Goal: Complete application form: Complete application form

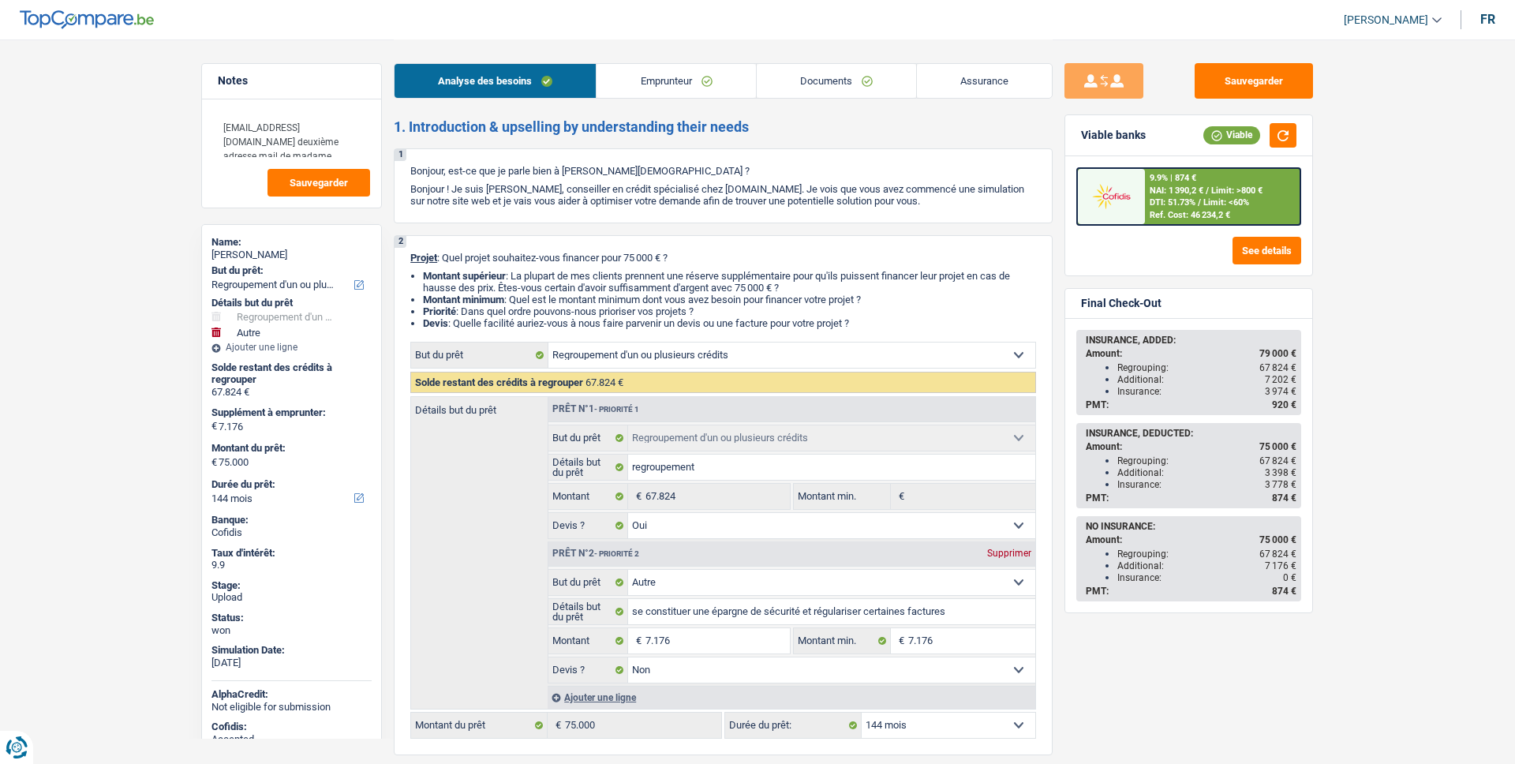
select select "refinancing"
select select "other"
select select "144"
select select "refinancing"
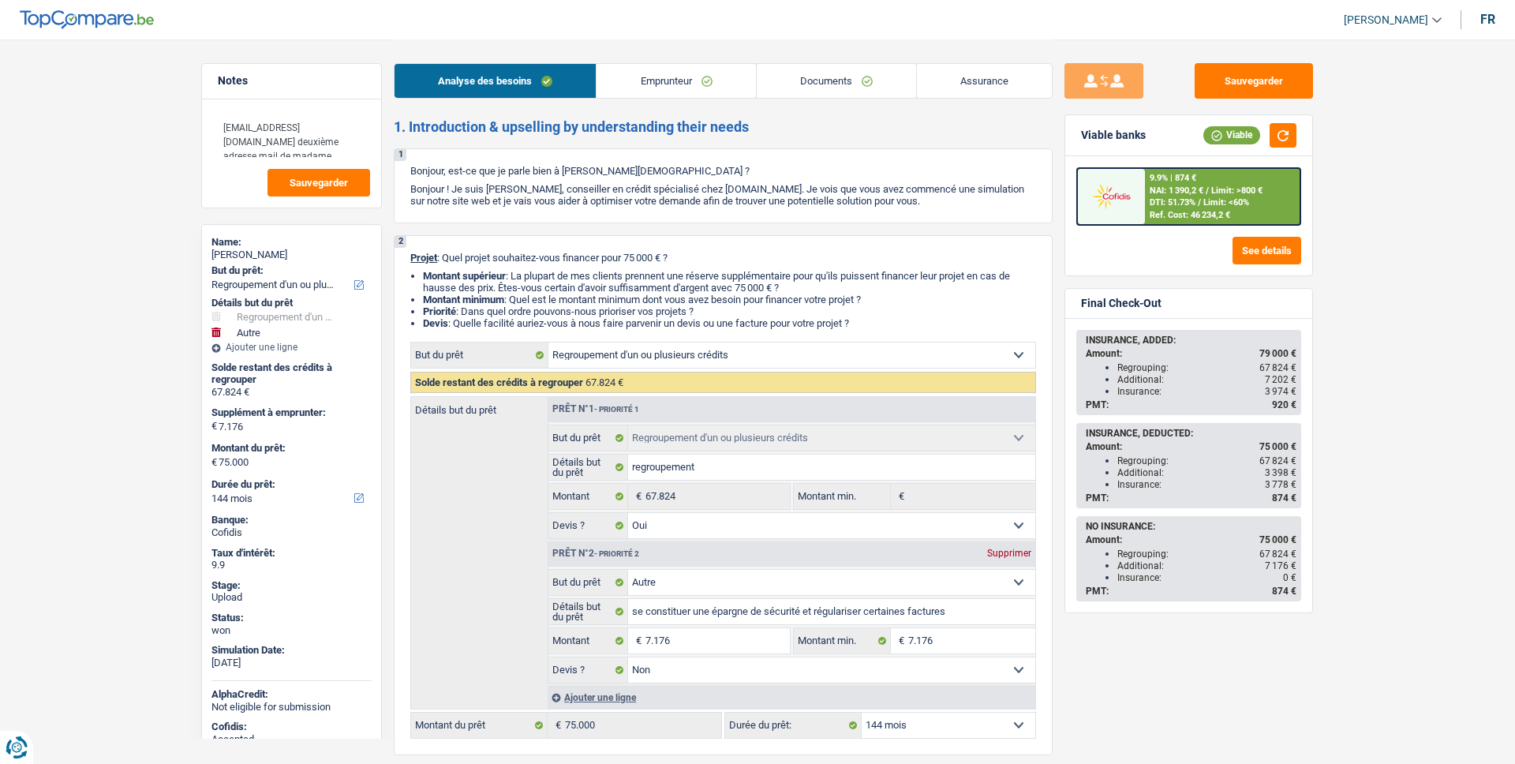
select select "refinancing"
select select "yes"
select select "other"
select select "false"
select select "144"
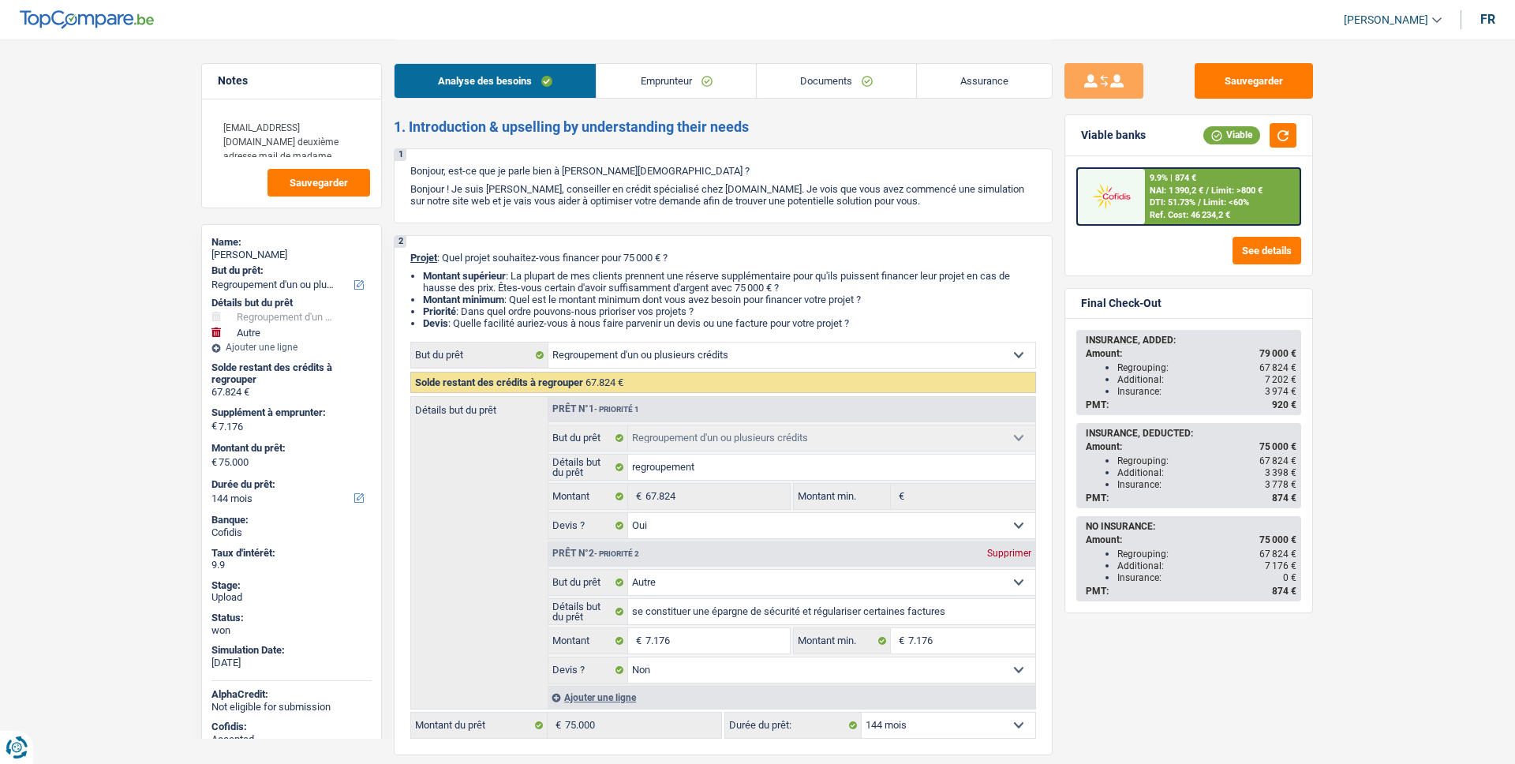
select select "publicEmployee"
select select "netSalary"
select select "mealVouchers"
select select "ownerWithMortgage"
select select "mortgage"
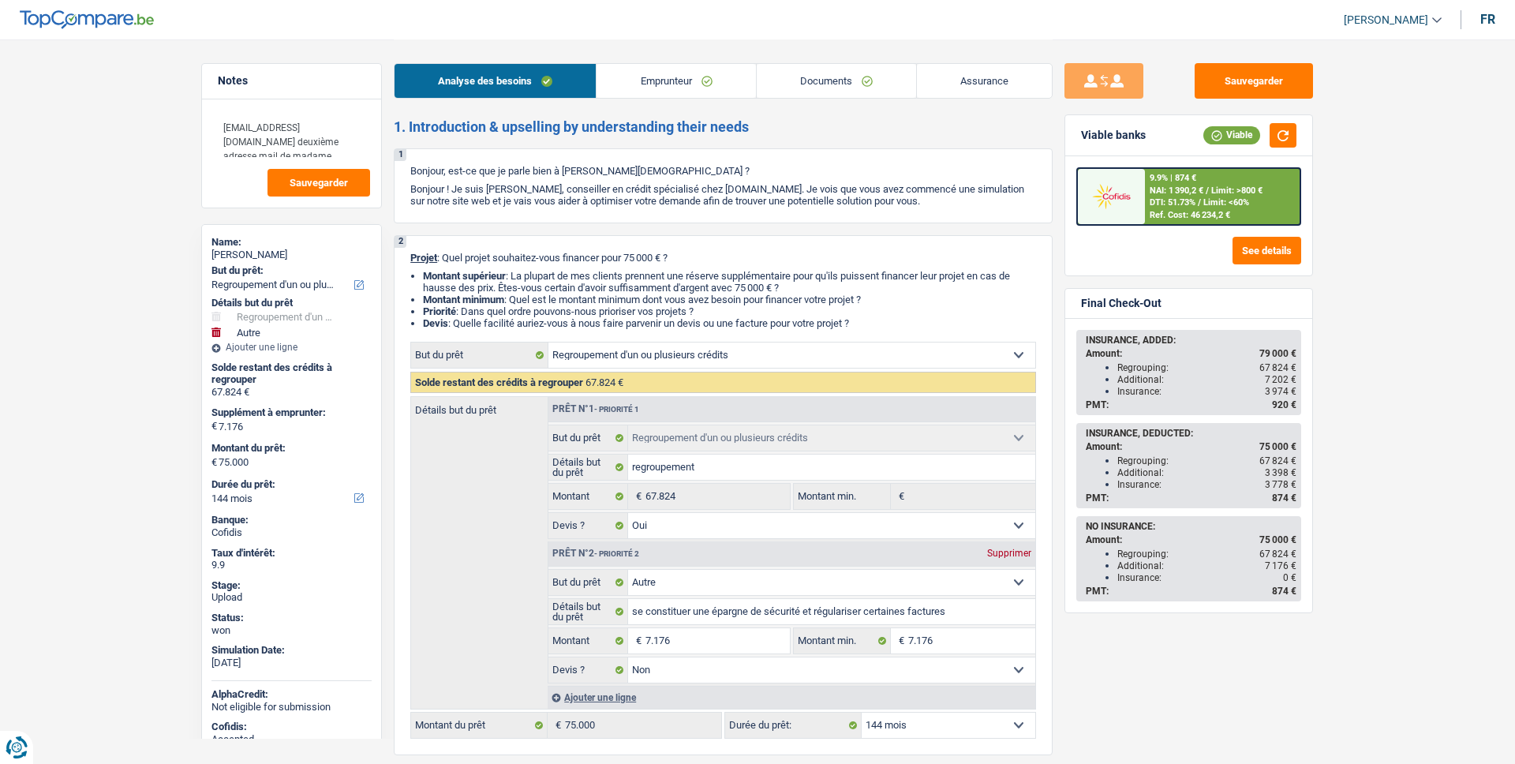
select select "360"
select select "creditConsolidation"
select select "96"
select select "cardOrCredit"
select select "refinancing"
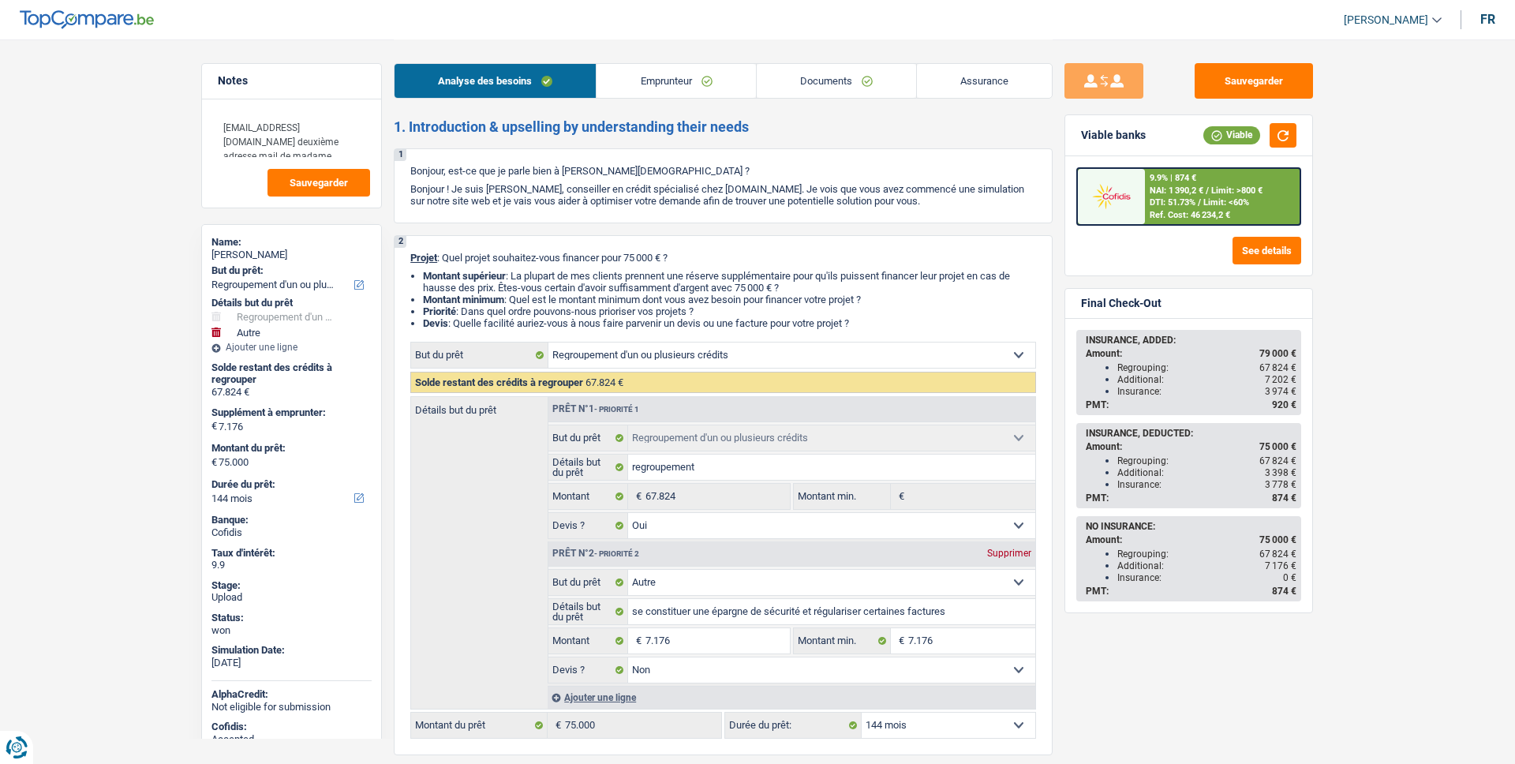
select select "refinancing"
select select "yes"
select select "other"
select select "false"
select select "144"
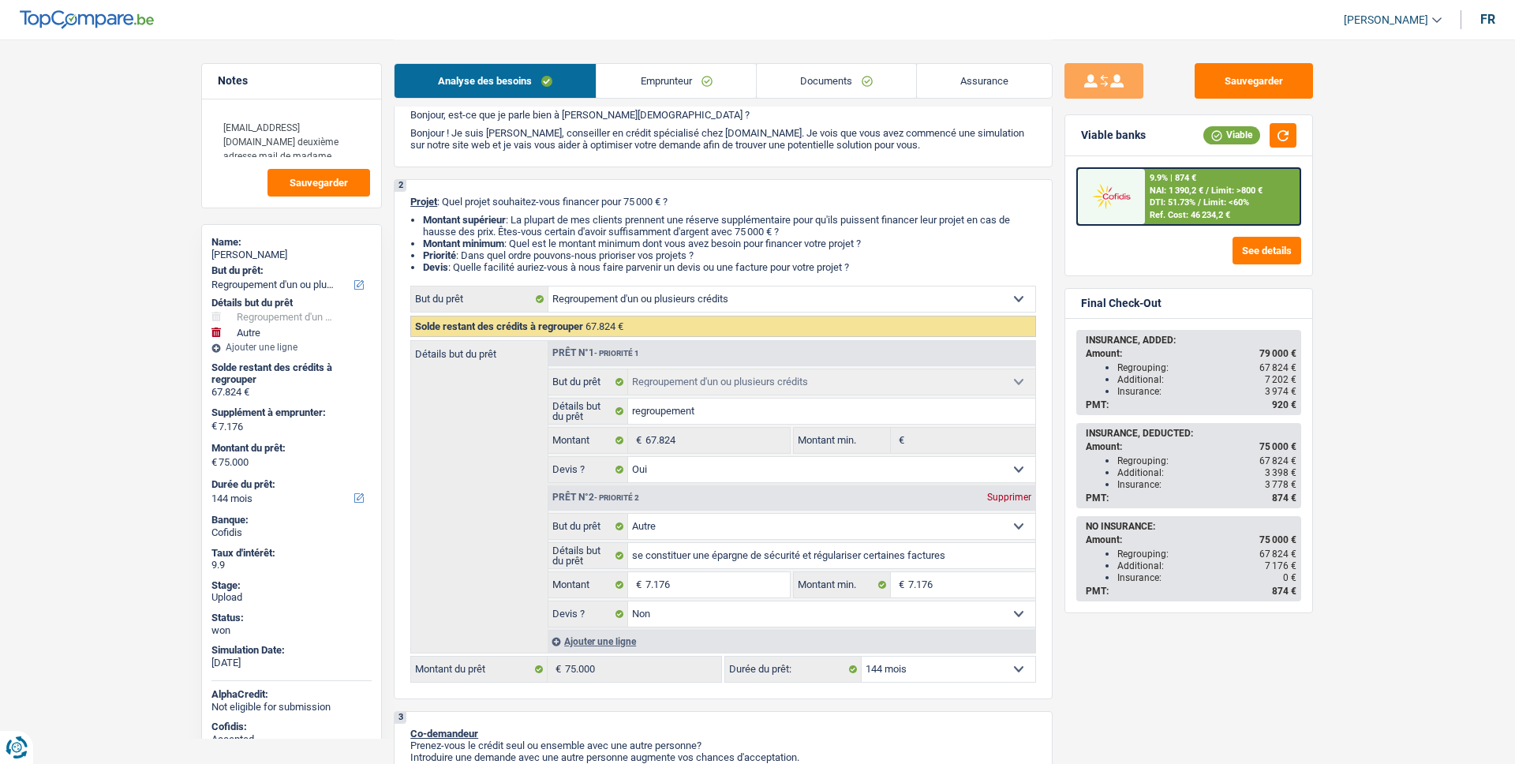
scroll to position [58, 0]
click at [997, 95] on link "Assurance" at bounding box center [984, 81] width 135 height 34
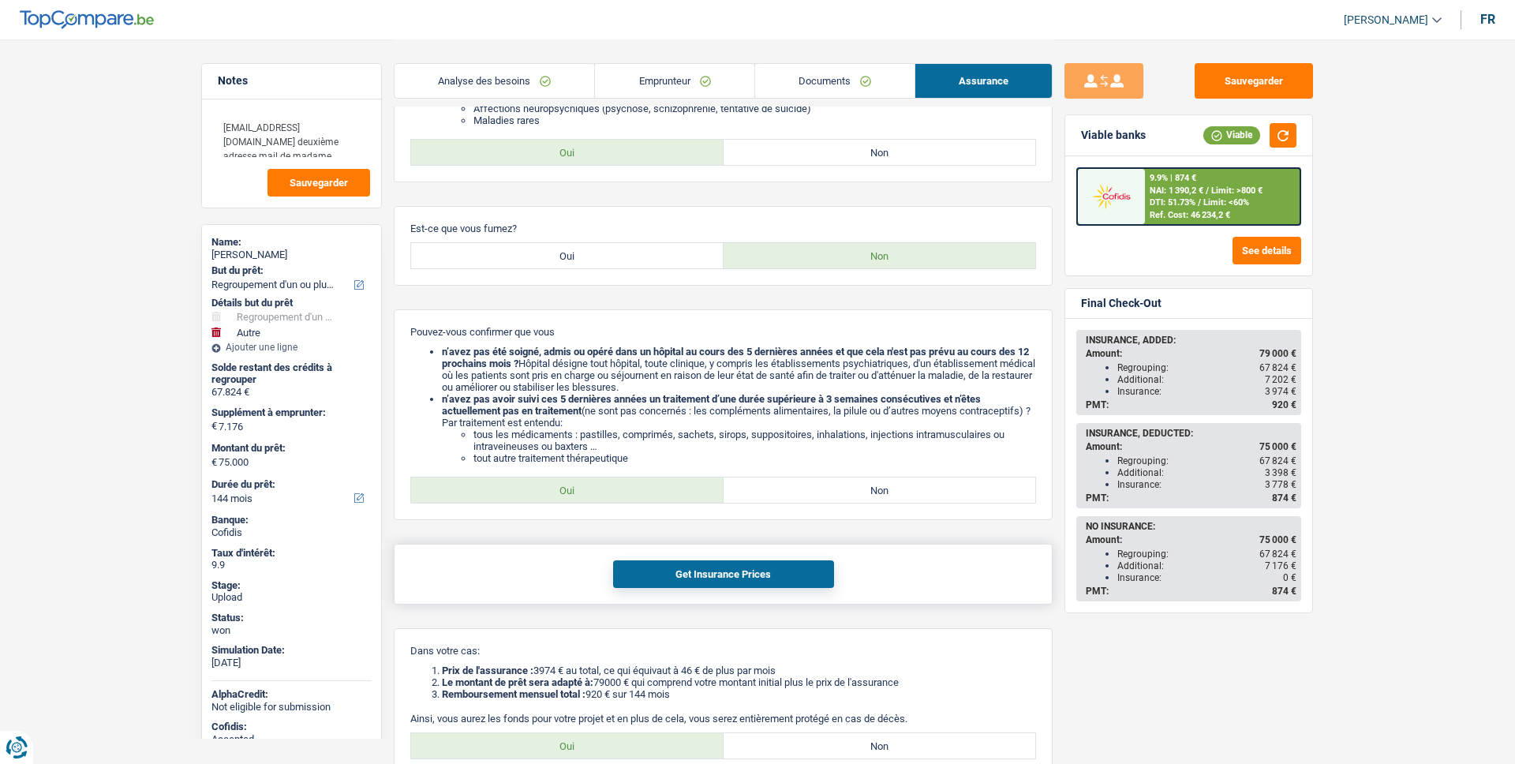
scroll to position [0, 0]
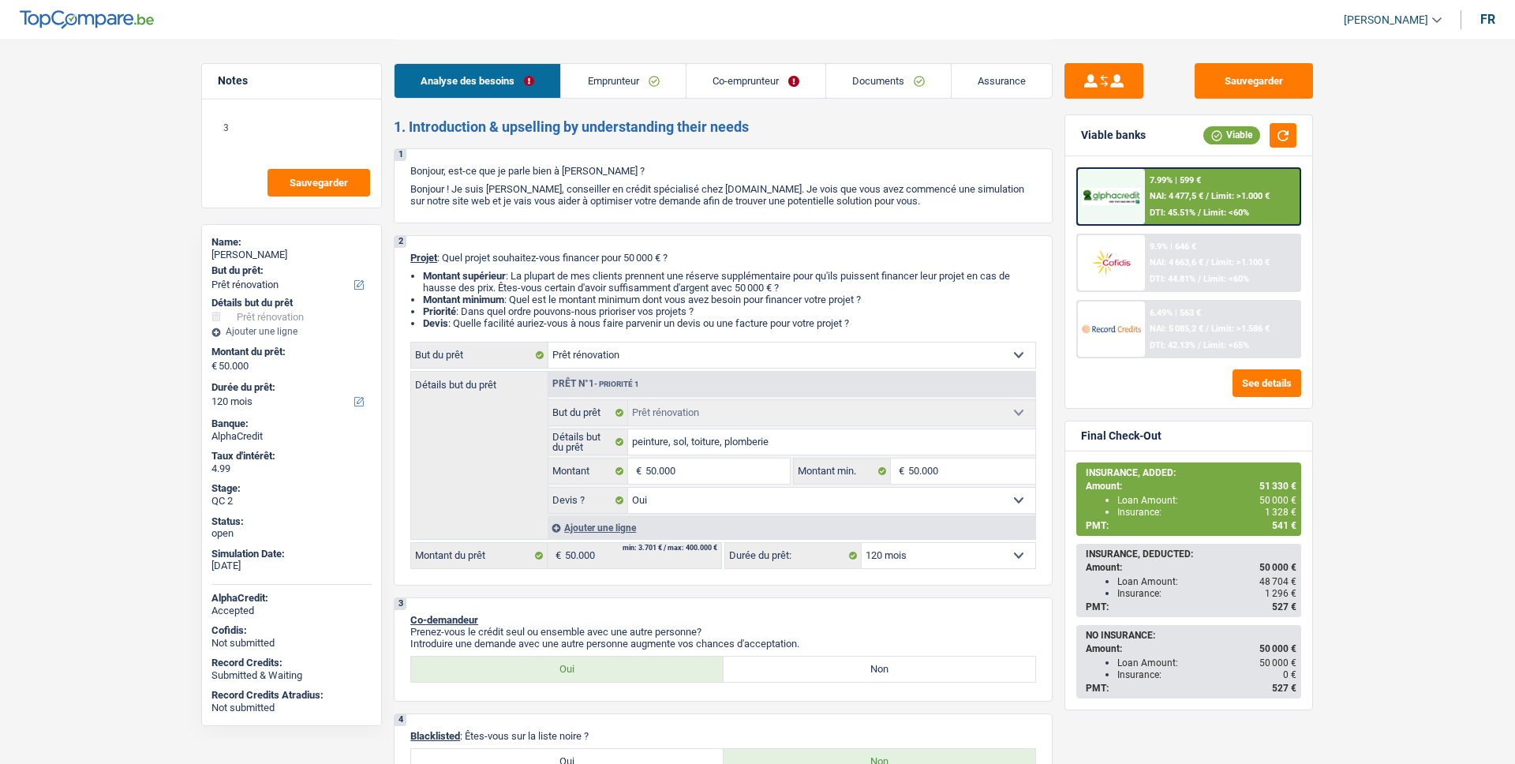
select select "renovation"
select select "120"
select select "renovation"
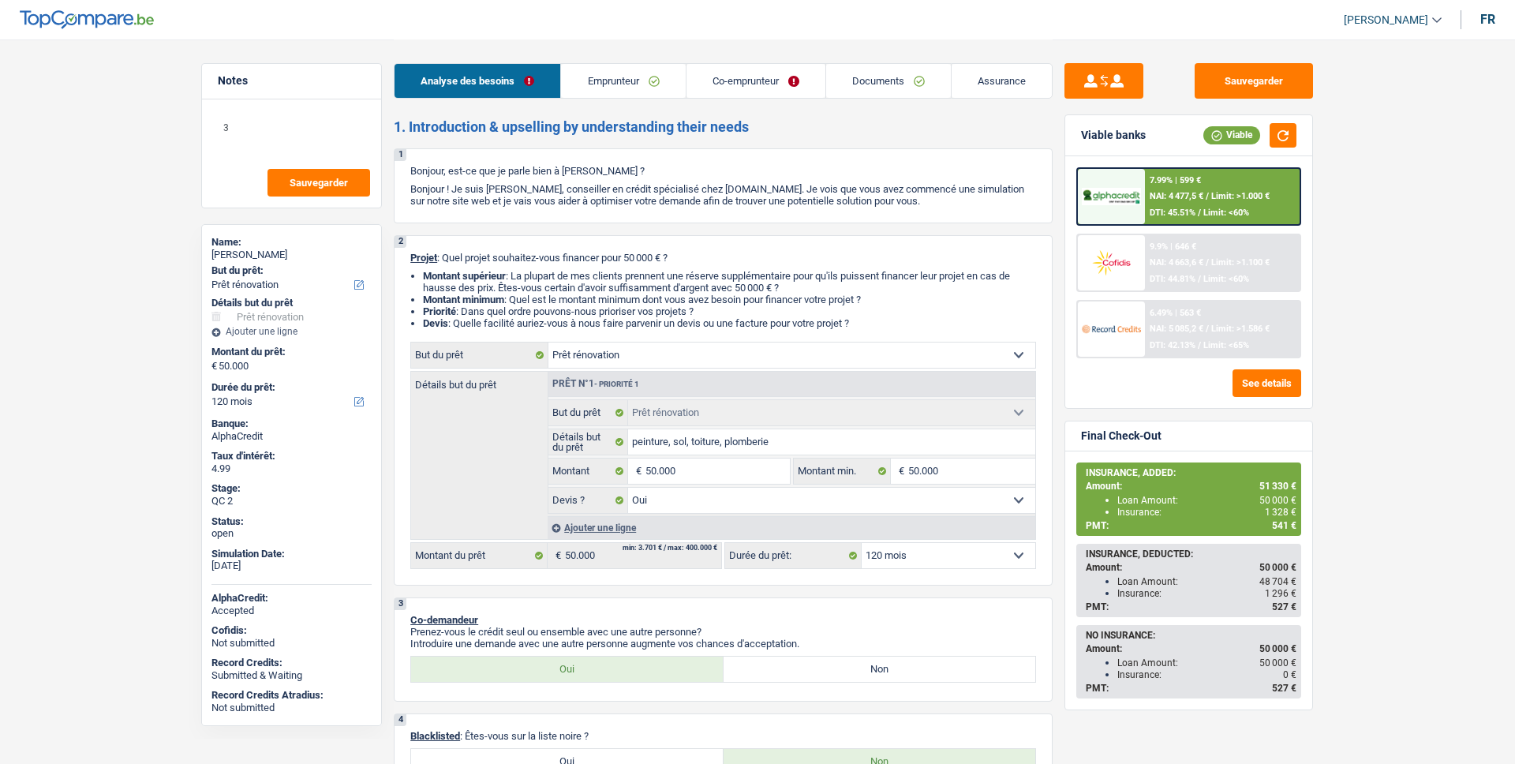
select select "yes"
select select "120"
select select "privateEmployee"
select select "netSalary"
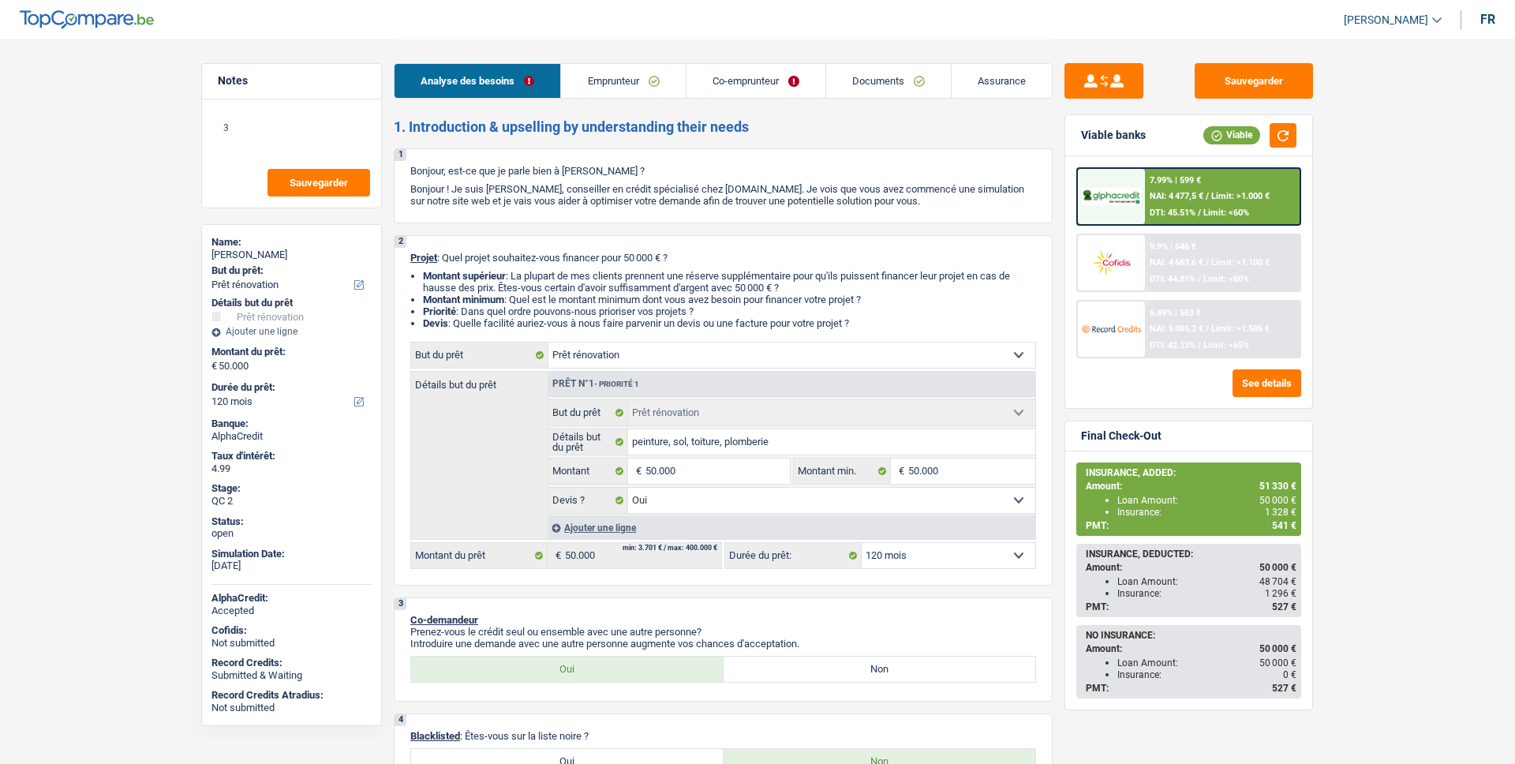
select select "mealVouchers"
select select "familyAllowances"
select select "netSalary"
select select "mealVouchers"
select select "ownerWithMortgage"
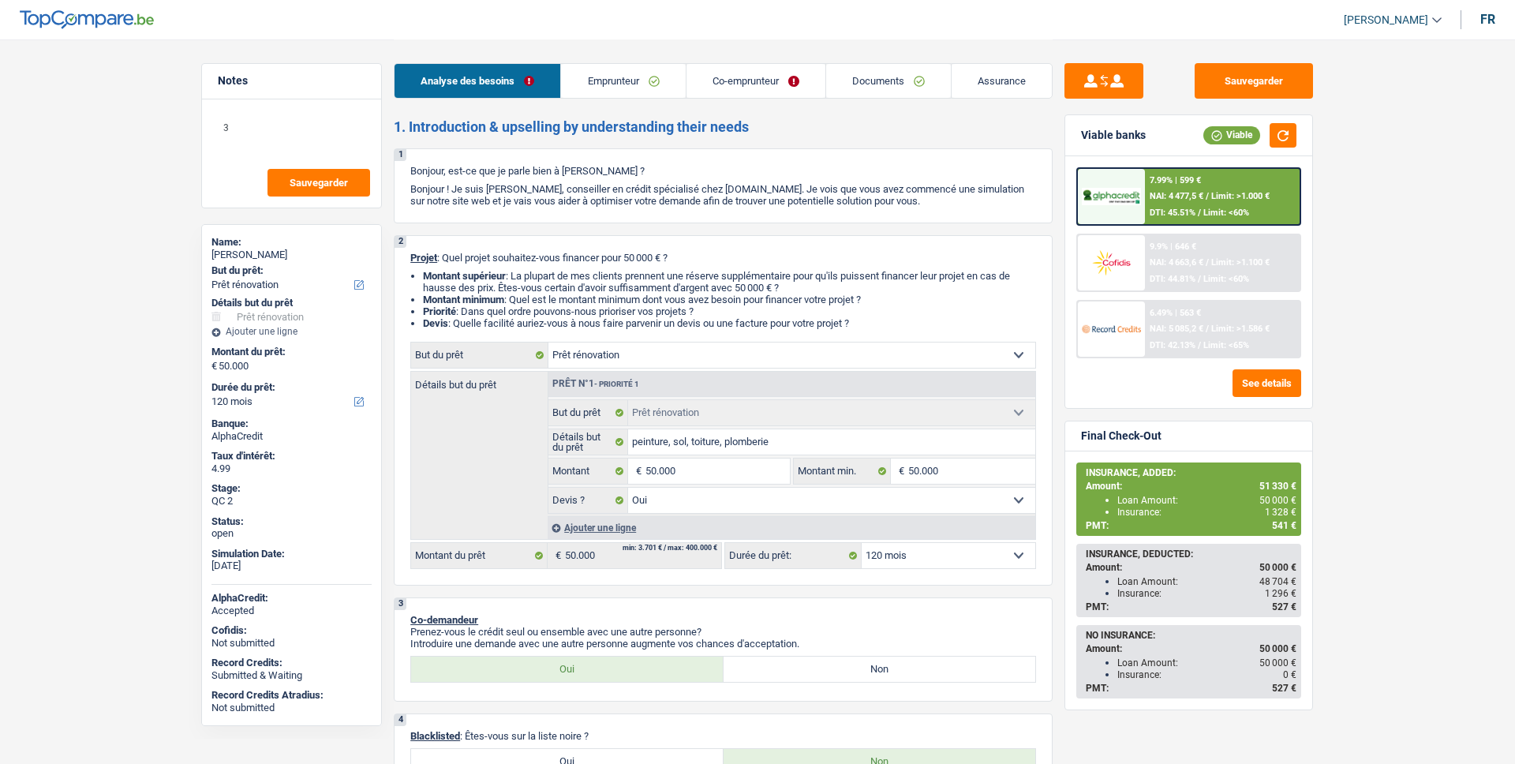
select select "mortgage"
select select "360"
select select "renovation"
select select "yes"
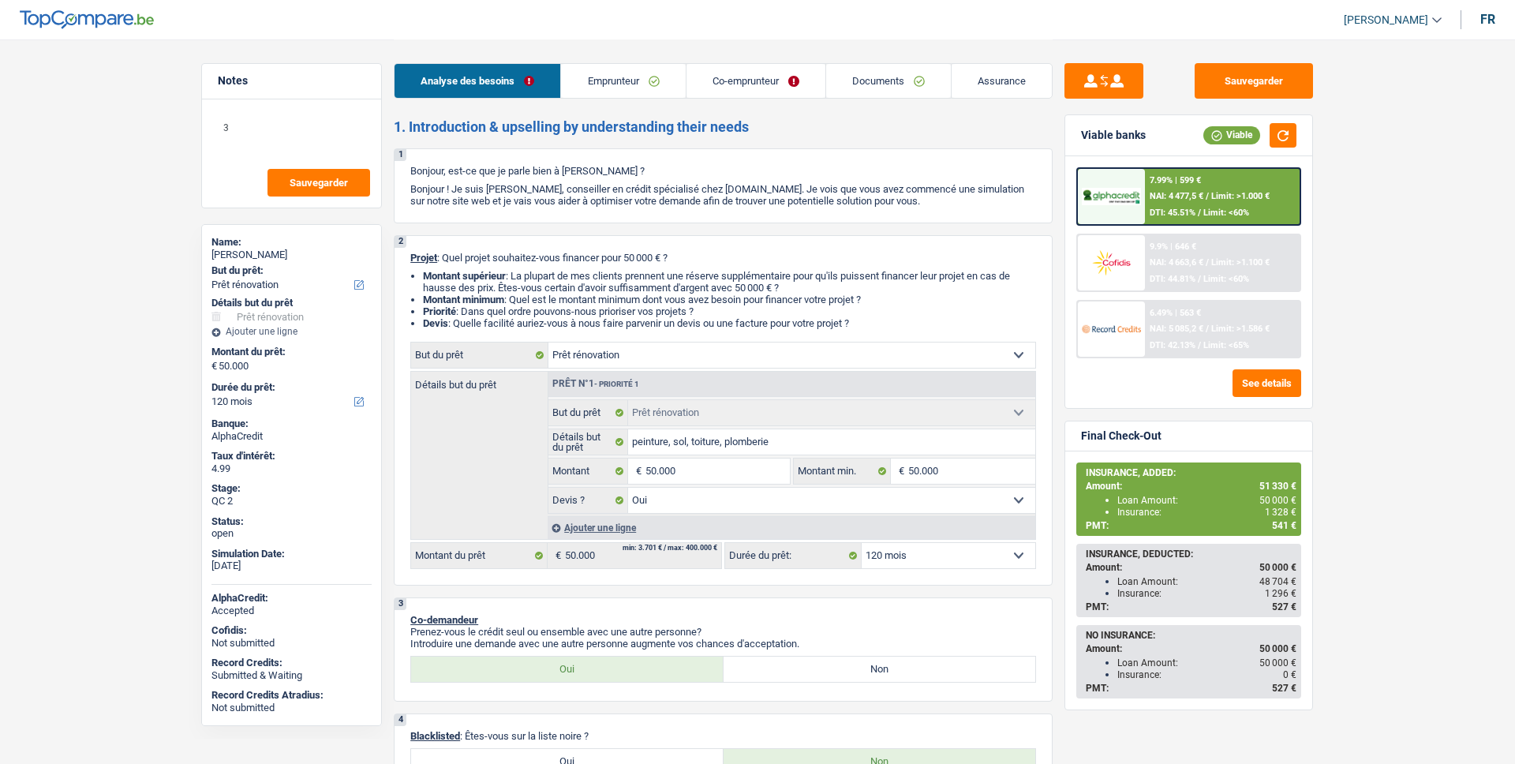
select select "120"
select select "352"
select select "cohabitation"
click at [634, 79] on link "Emprunteur" at bounding box center [623, 81] width 124 height 34
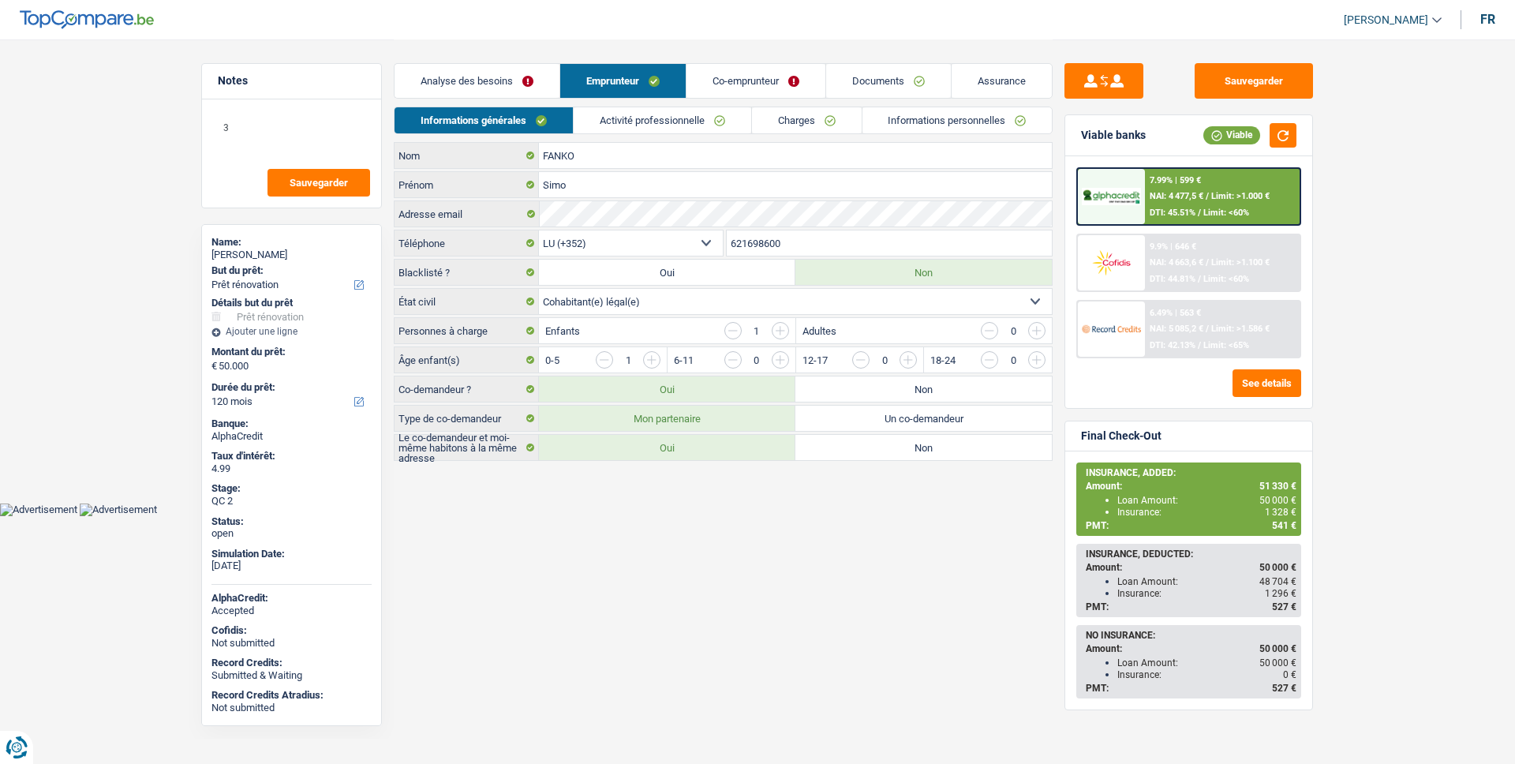
click at [825, 115] on link "Charges" at bounding box center [807, 120] width 110 height 26
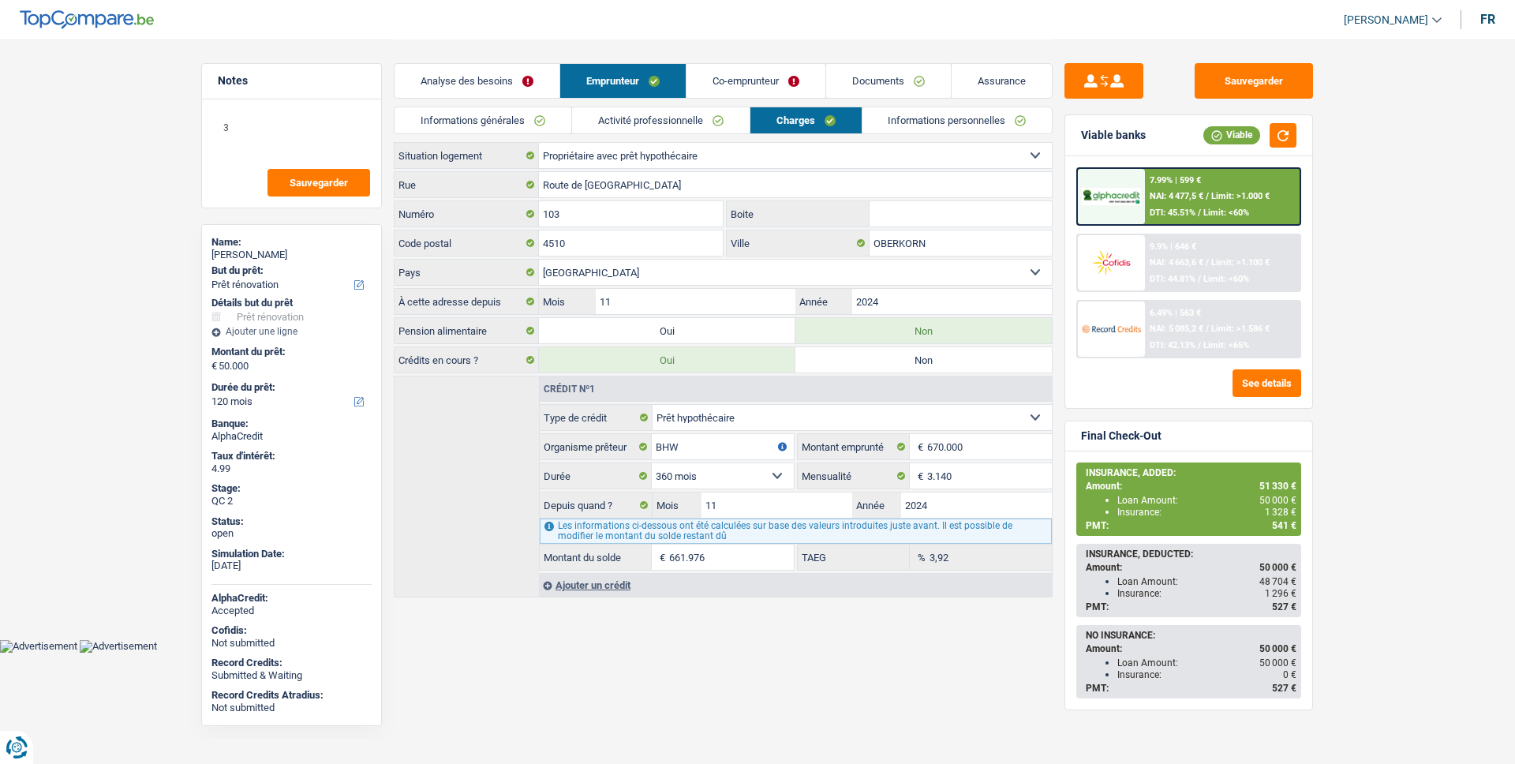
click at [758, 67] on link "Co-emprunteur" at bounding box center [755, 81] width 139 height 34
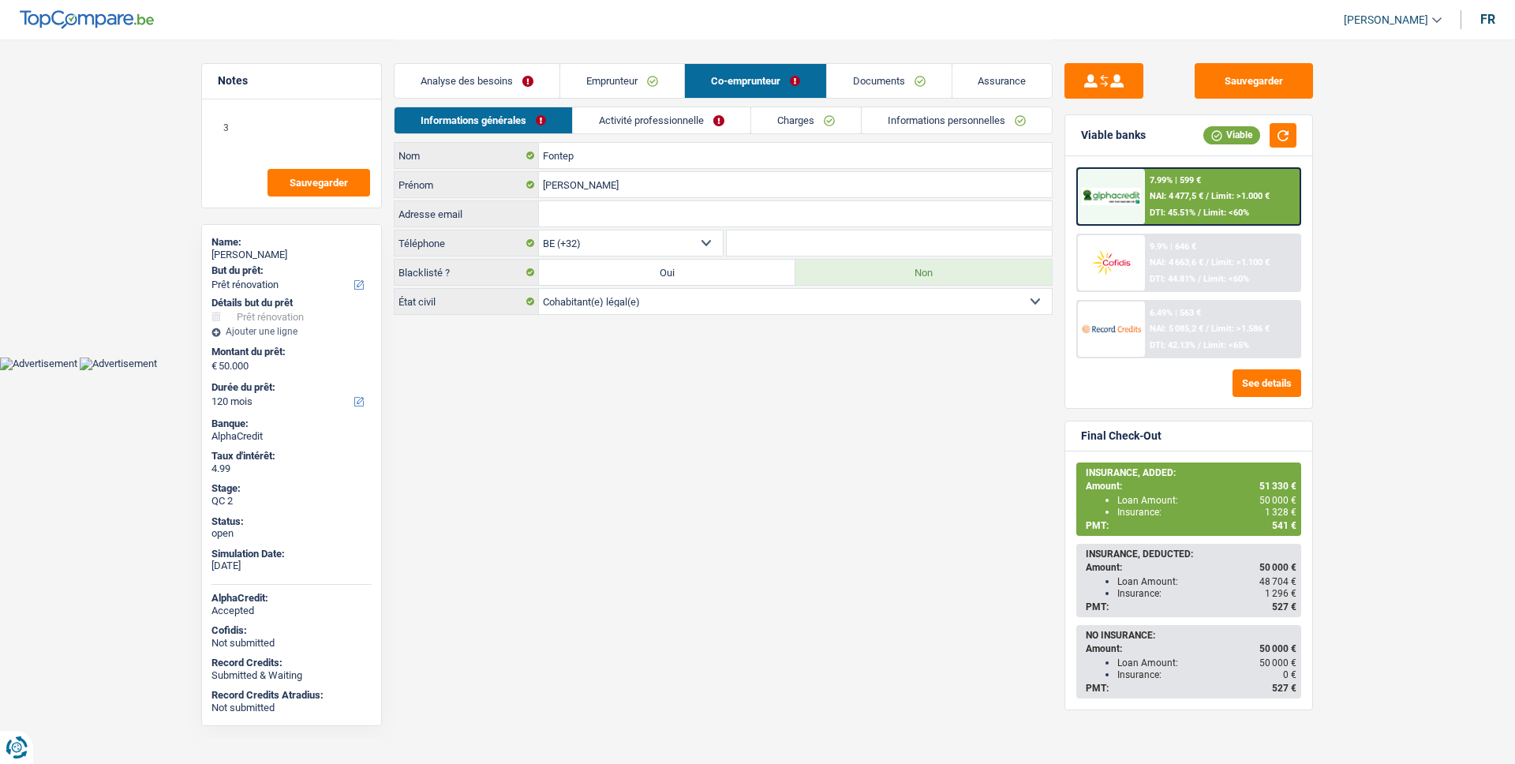
click at [796, 119] on link "Charges" at bounding box center [806, 120] width 110 height 26
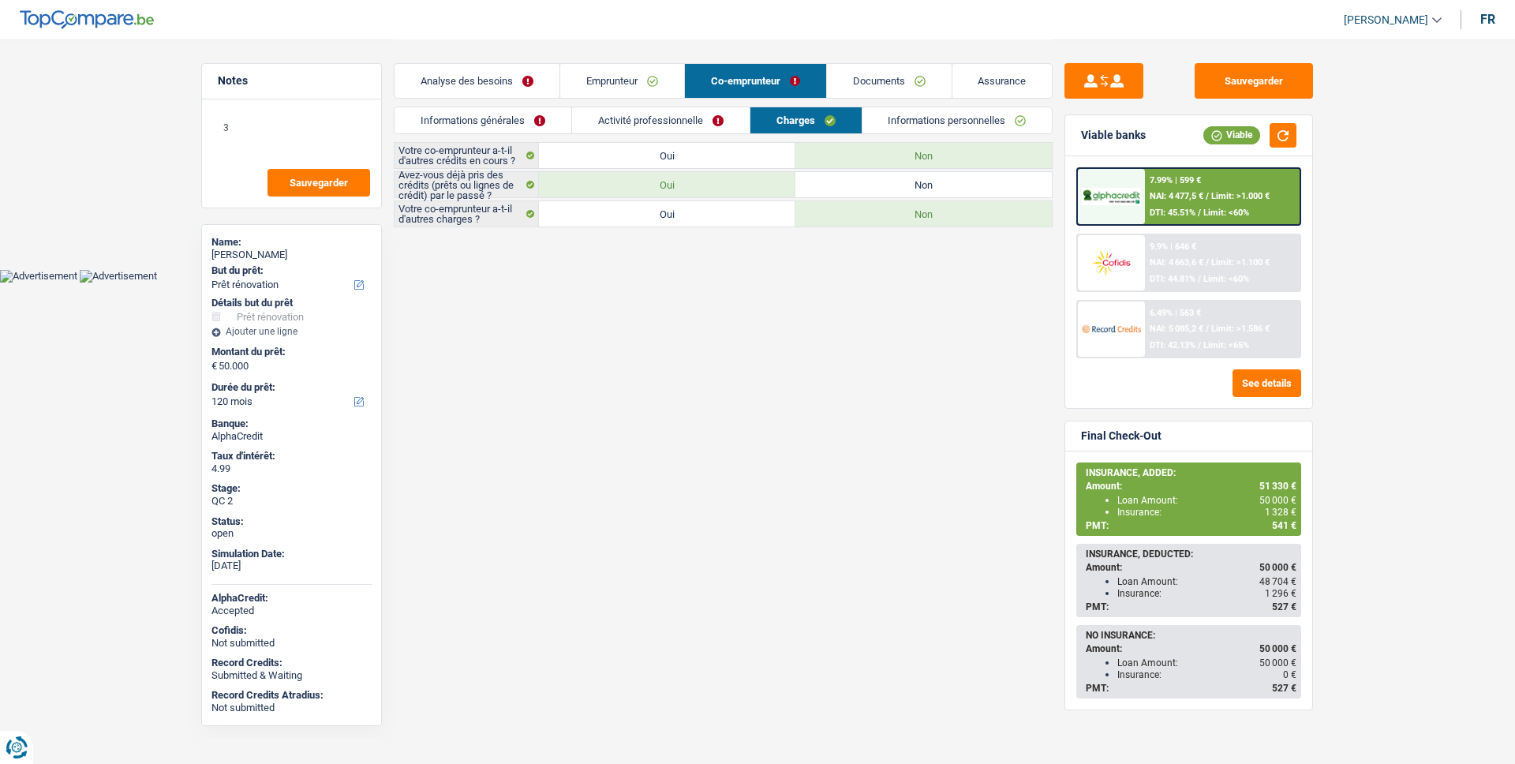
click at [993, 83] on link "Assurance" at bounding box center [1002, 81] width 100 height 34
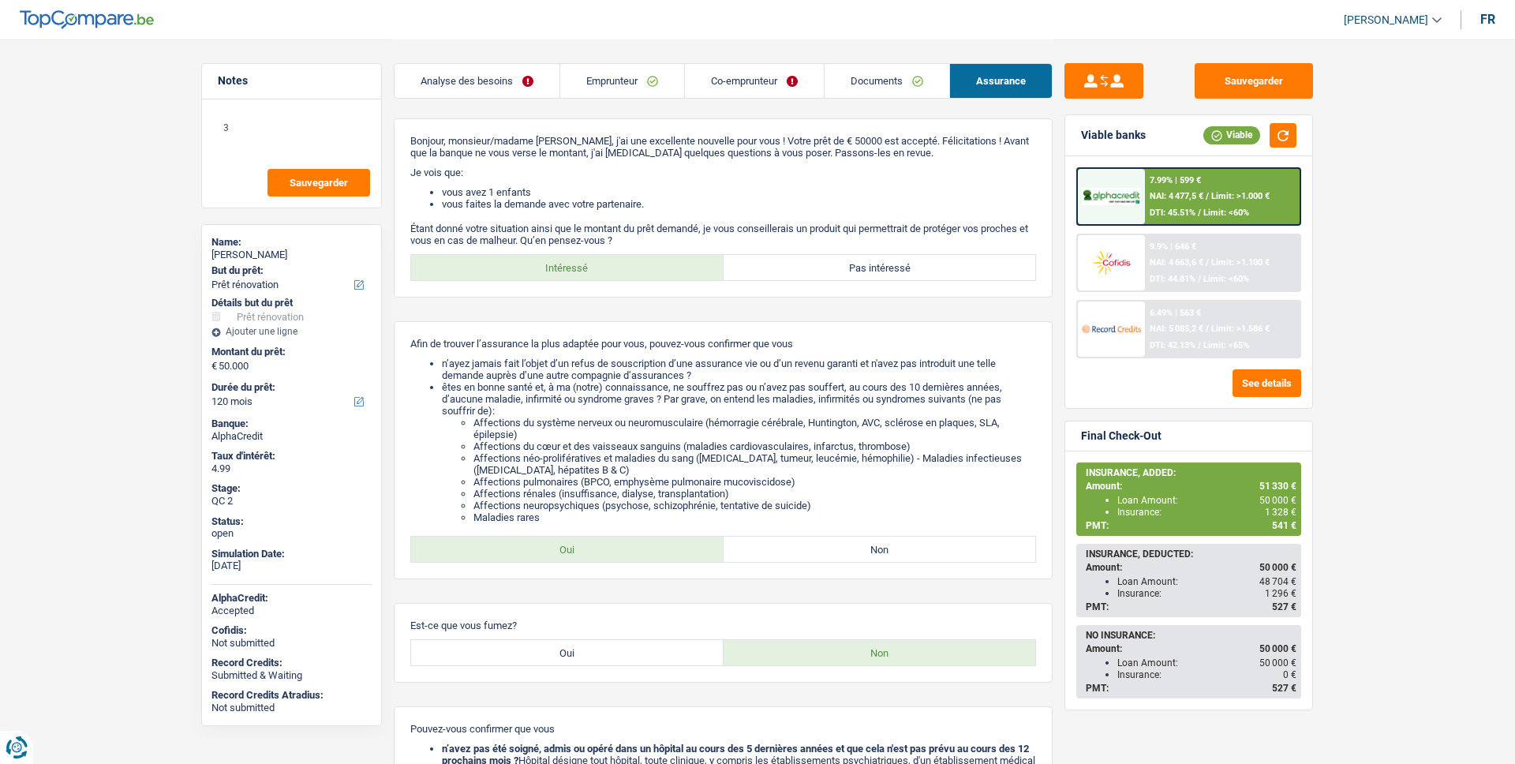
click at [749, 102] on div "Analyse des besoins Emprunteur Co-emprunteur Documents Assurance" at bounding box center [723, 72] width 659 height 67
click at [751, 88] on link "Co-emprunteur" at bounding box center [754, 81] width 139 height 34
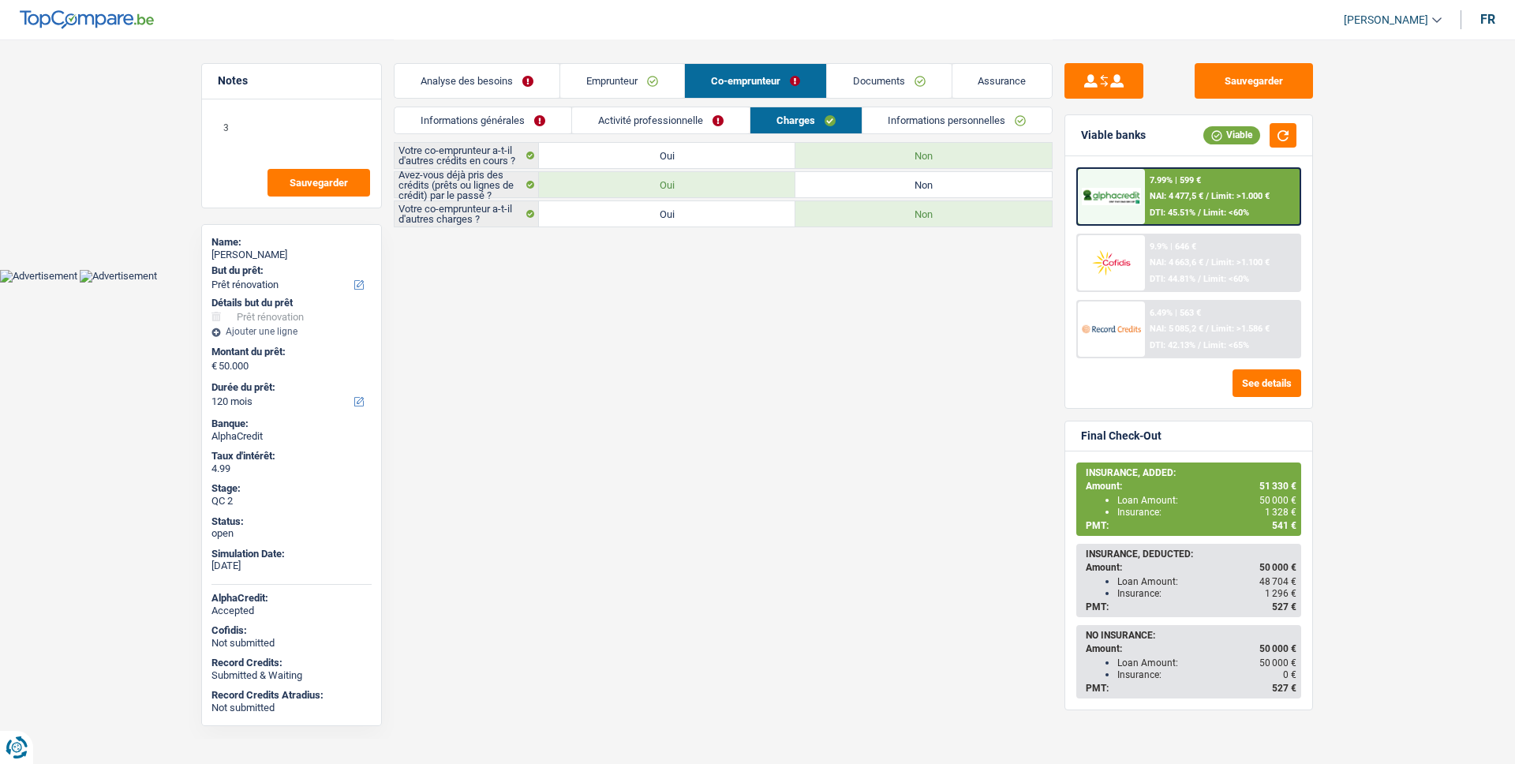
click at [620, 92] on link "Emprunteur" at bounding box center [622, 81] width 124 height 34
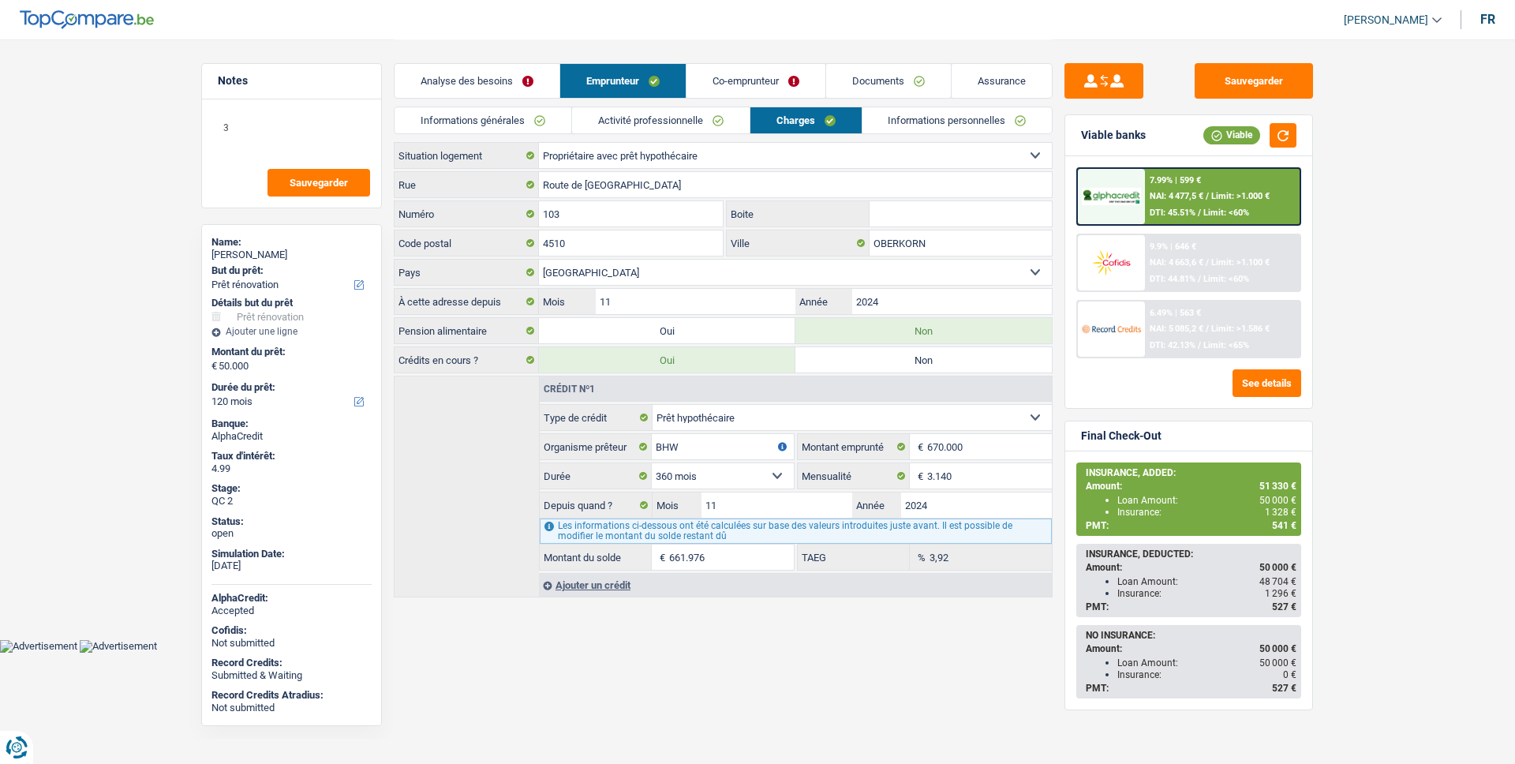
click at [997, 94] on link "Assurance" at bounding box center [1002, 81] width 100 height 34
